Goal: Find specific page/section: Find specific page/section

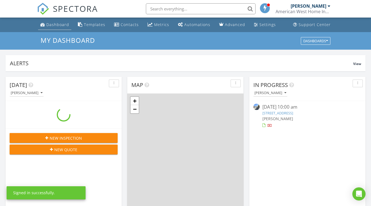
scroll to position [507, 379]
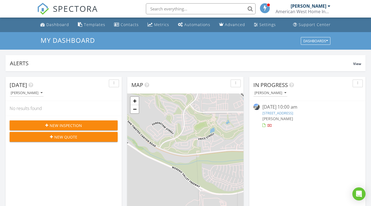
click at [170, 8] on input "text" at bounding box center [201, 8] width 110 height 11
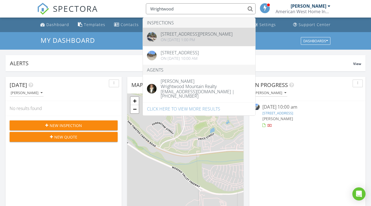
type input "Wrightwood"
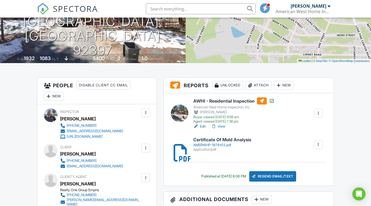
scroll to position [82, 0]
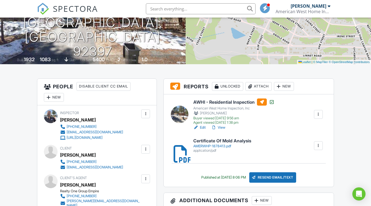
click at [206, 146] on div "AMERWHP-1878413.pdf" at bounding box center [222, 146] width 58 height 4
